Goal: Participate in discussion: Engage in conversation with other users on a specific topic

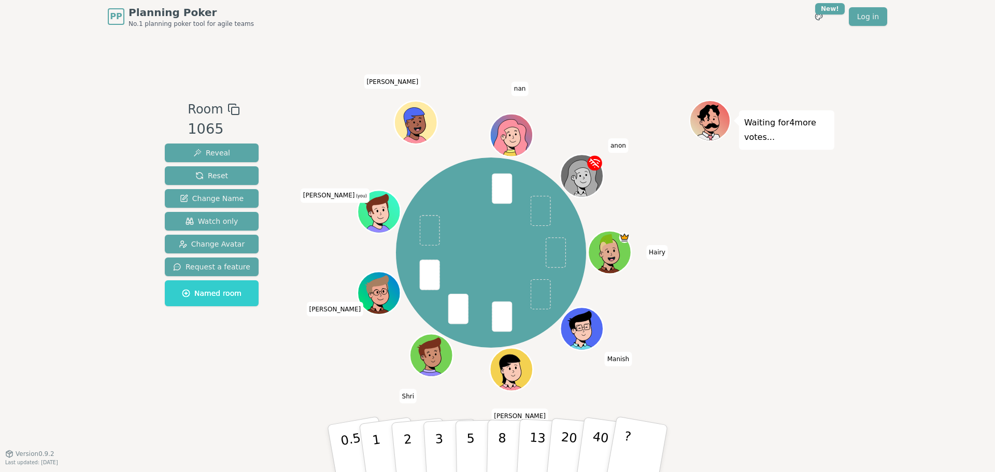
click at [816, 245] on div "Waiting for 4 more votes..." at bounding box center [761, 243] width 145 height 287
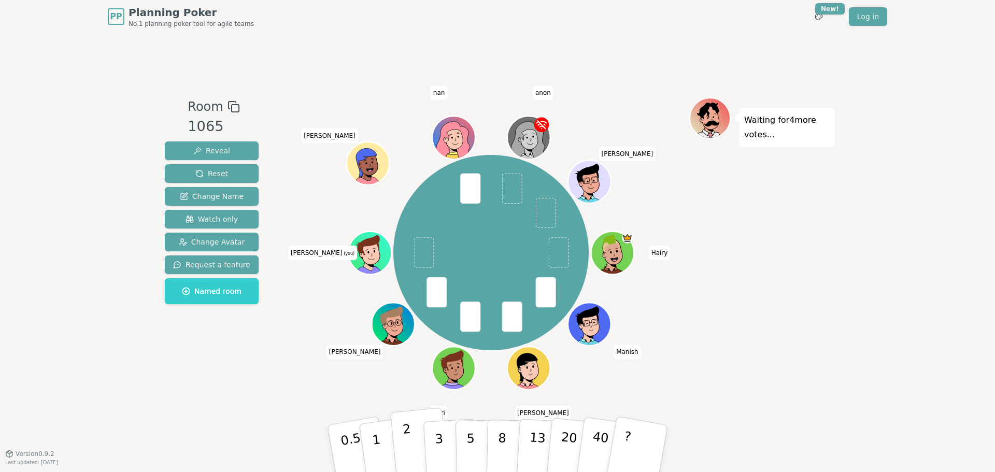
click at [404, 448] on p "2" at bounding box center [408, 450] width 13 height 56
click at [846, 279] on div "PP Planning Poker No.1 planning poker tool for agile teams Toggle theme New! Lo…" at bounding box center [497, 236] width 995 height 472
click at [831, 274] on div "Waiting for 2 more votes..." at bounding box center [761, 243] width 145 height 292
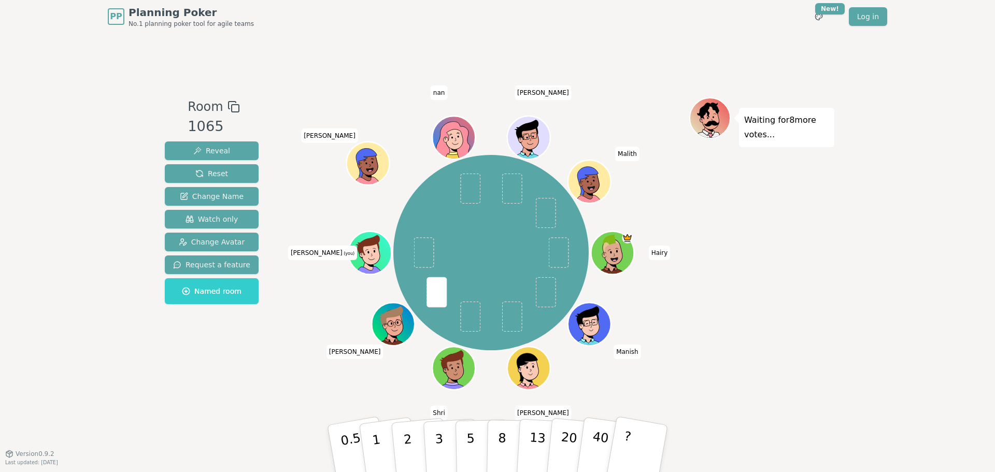
click at [862, 315] on div "PP Planning Poker No.1 planning poker tool for agile teams Toggle theme New! Lo…" at bounding box center [497, 236] width 995 height 472
click at [405, 447] on p "2" at bounding box center [408, 450] width 13 height 56
click at [805, 248] on div "Waiting for 6 more votes..." at bounding box center [761, 243] width 145 height 292
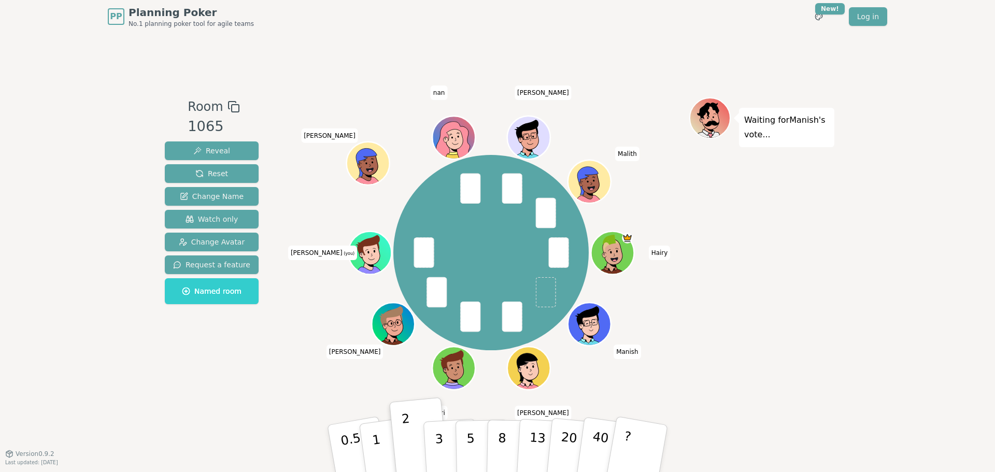
click at [791, 223] on div "Waiting for Manish 's vote..." at bounding box center [761, 243] width 145 height 292
